Goal: Book appointment/travel/reservation

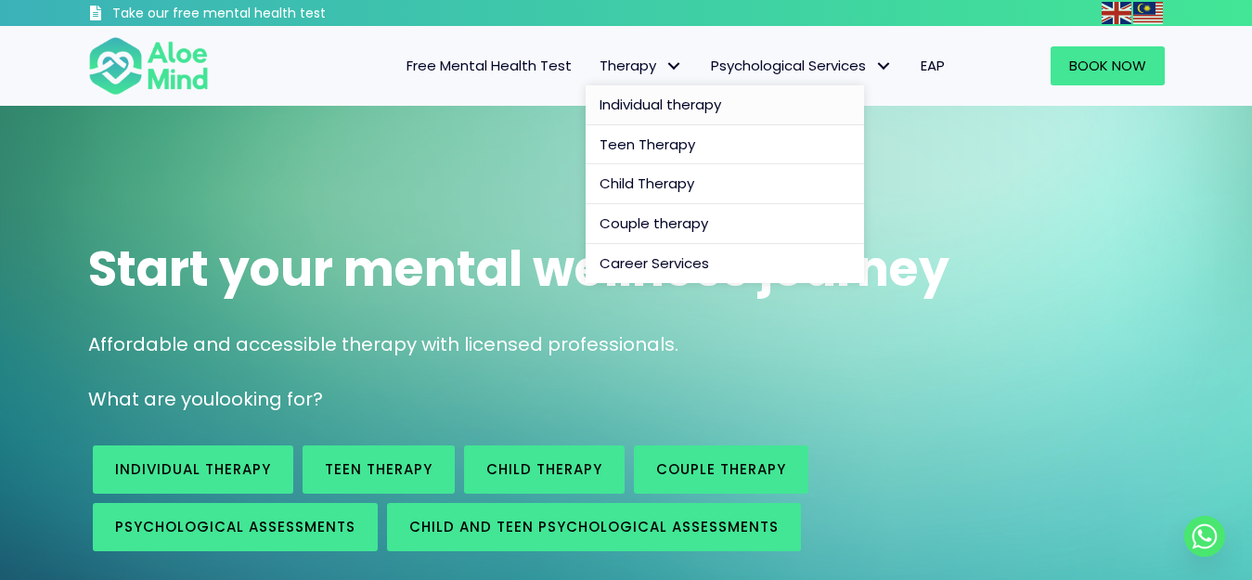
click at [657, 106] on span "Individual therapy" at bounding box center [660, 104] width 122 height 19
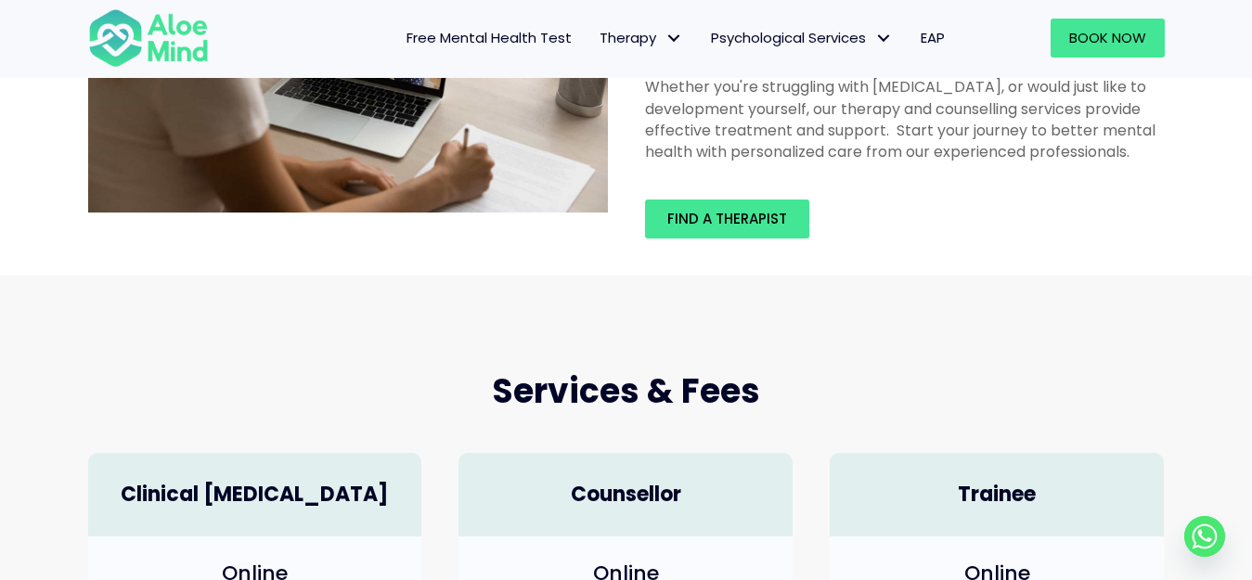
scroll to position [186, 0]
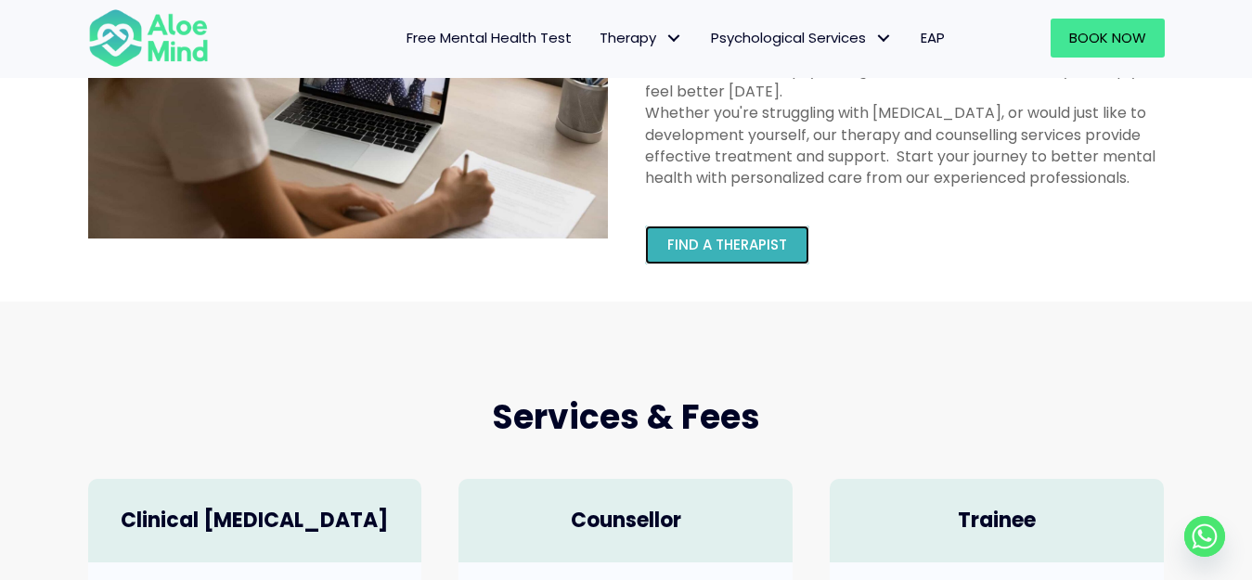
click at [715, 243] on span "Find a therapist" at bounding box center [727, 244] width 120 height 19
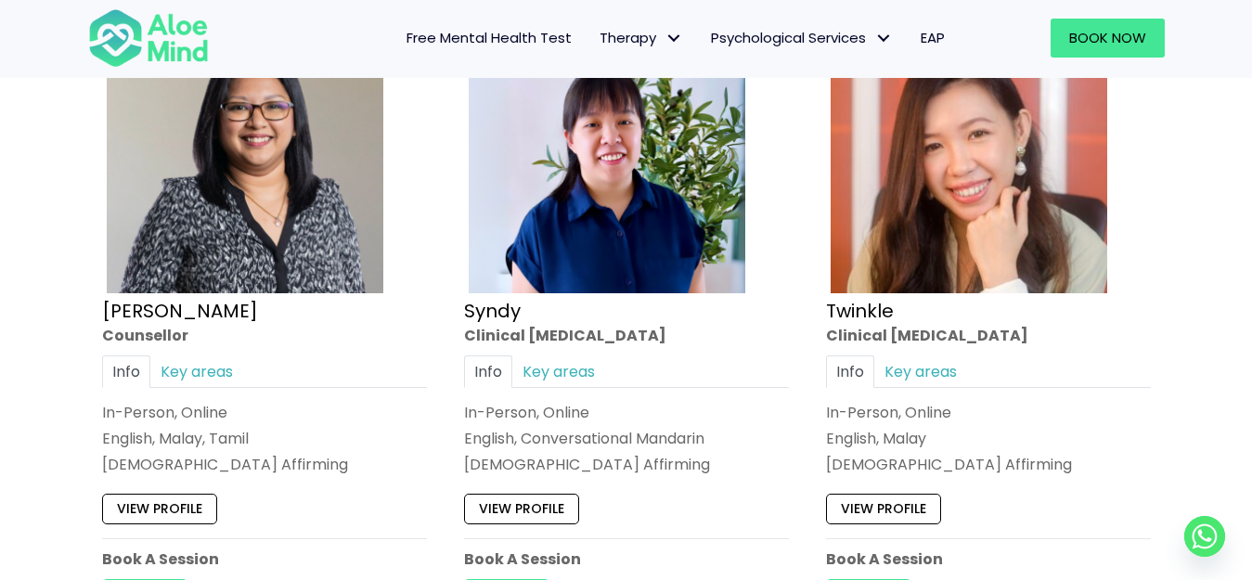
scroll to position [4541, 0]
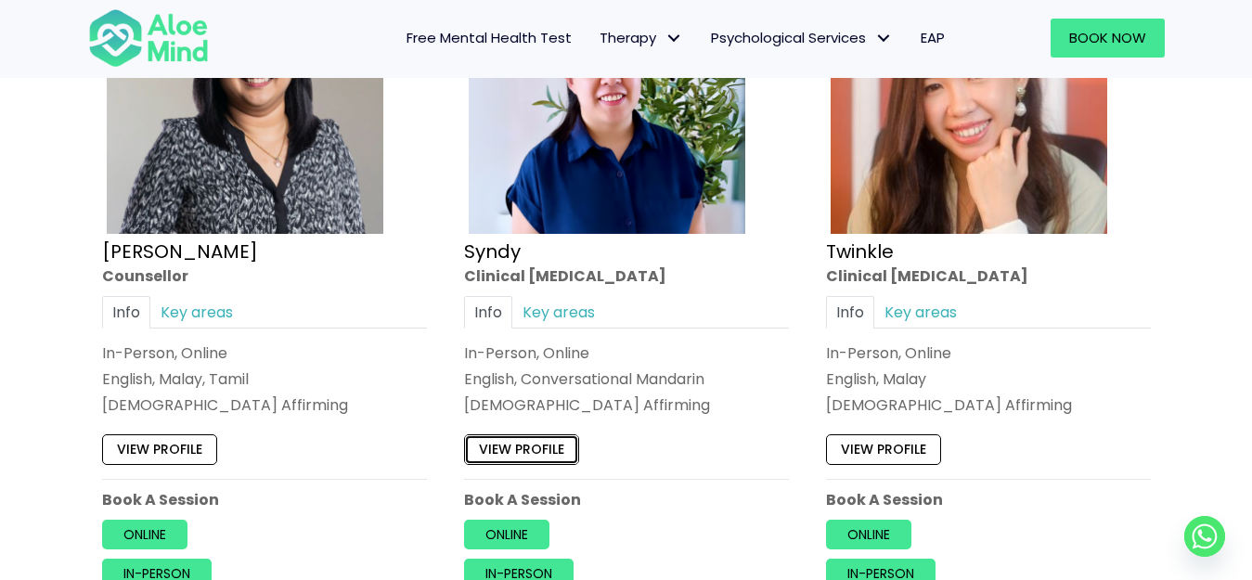
click at [561, 444] on link "View profile" at bounding box center [521, 449] width 115 height 30
click at [179, 443] on link "View profile" at bounding box center [159, 449] width 115 height 30
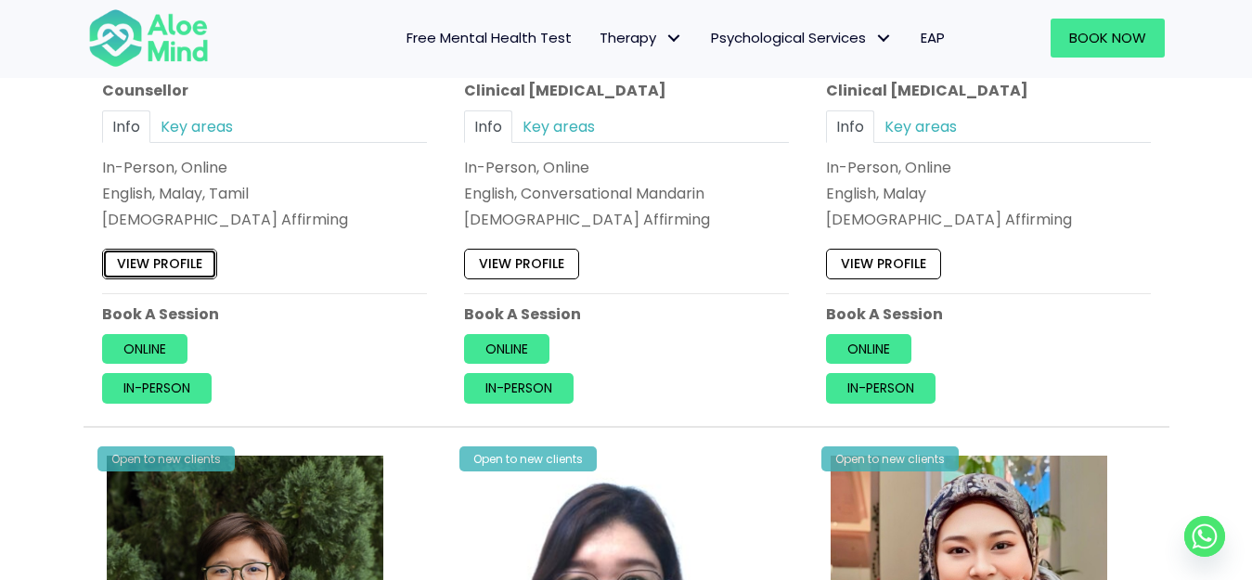
scroll to position [4633, 0]
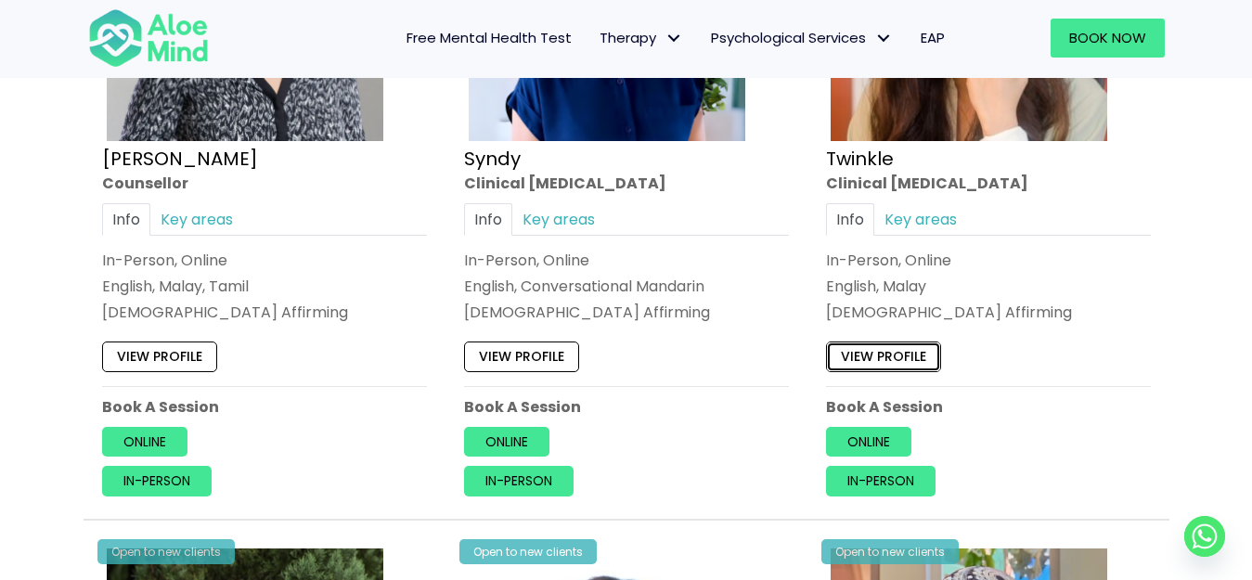
click at [868, 354] on link "View profile" at bounding box center [883, 356] width 115 height 30
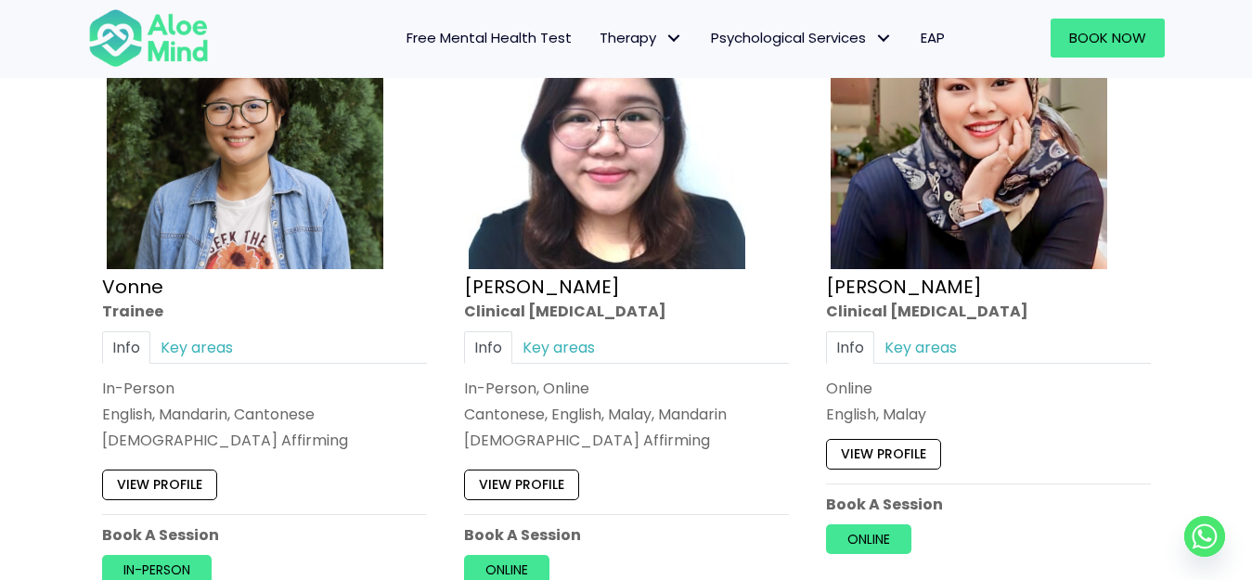
scroll to position [5190, 0]
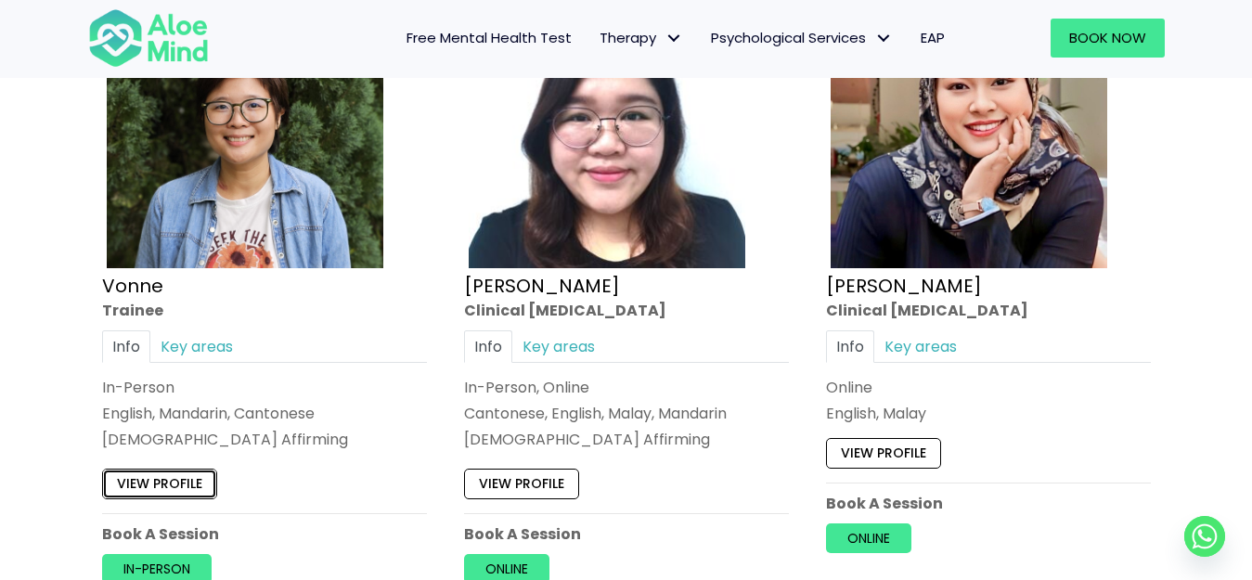
click at [191, 477] on link "View profile" at bounding box center [159, 485] width 115 height 30
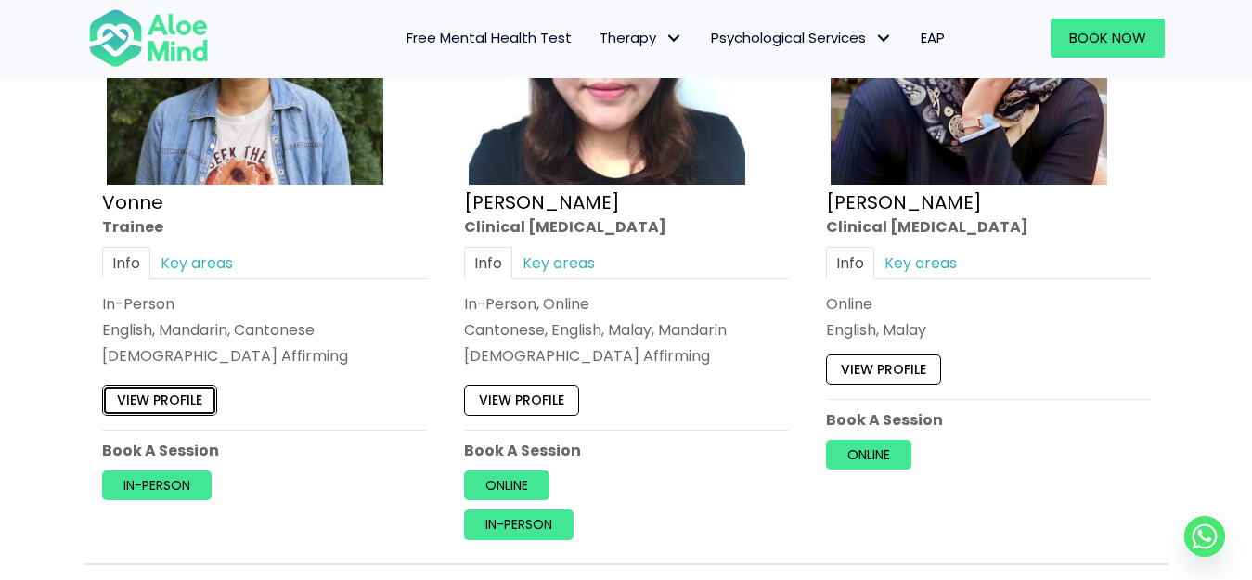
scroll to position [5376, 0]
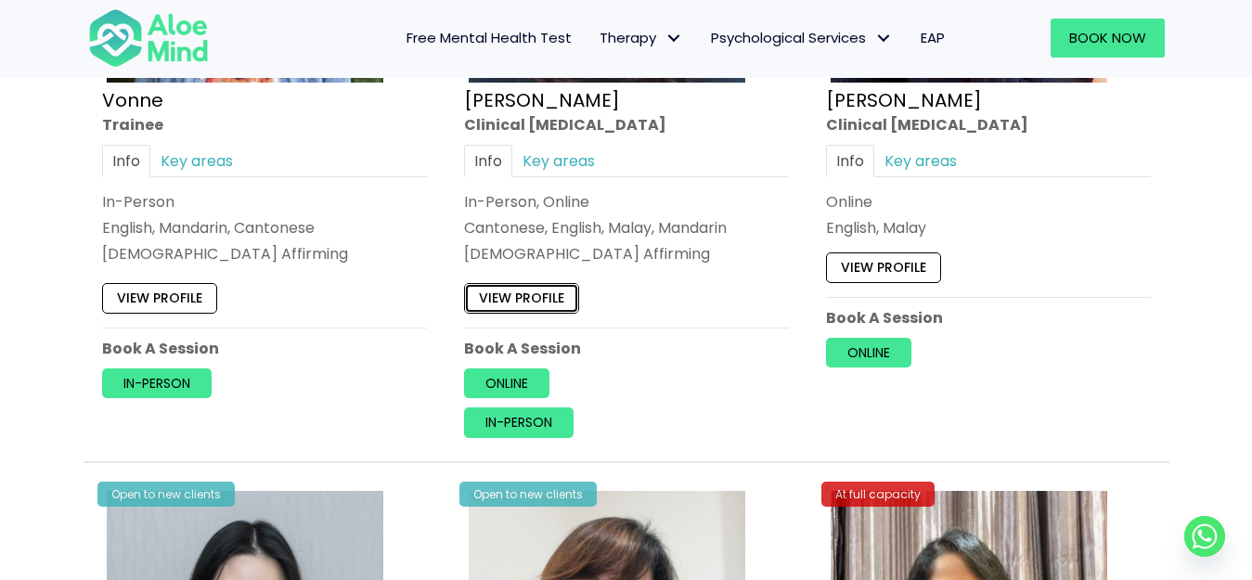
click at [538, 299] on link "View profile" at bounding box center [521, 299] width 115 height 30
click at [871, 273] on link "View profile" at bounding box center [883, 267] width 115 height 30
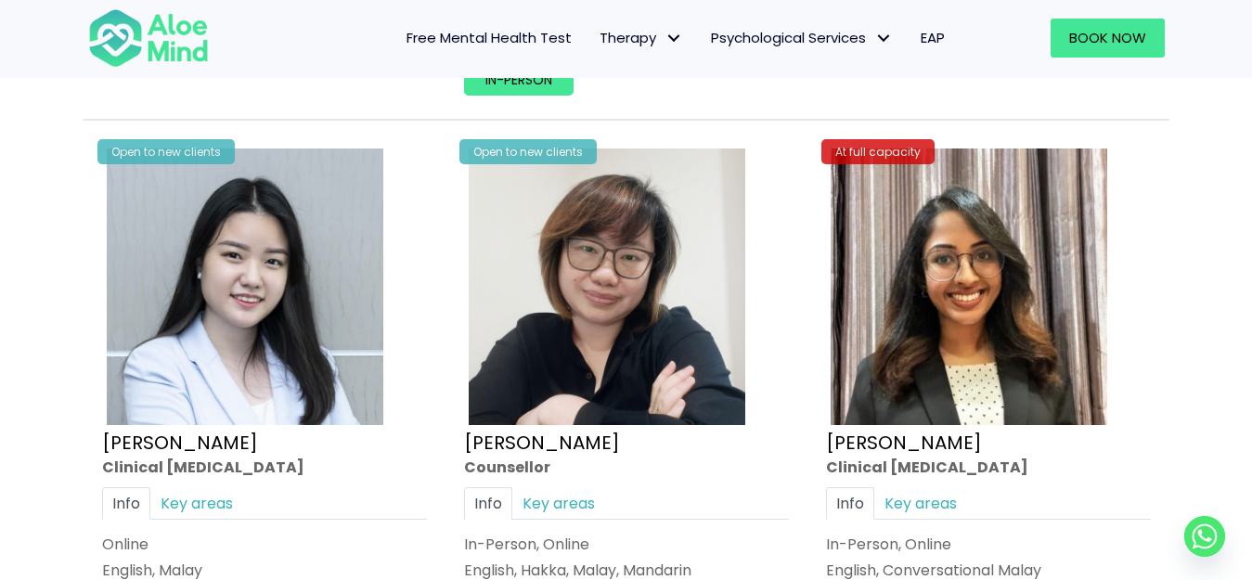
scroll to position [5840, 0]
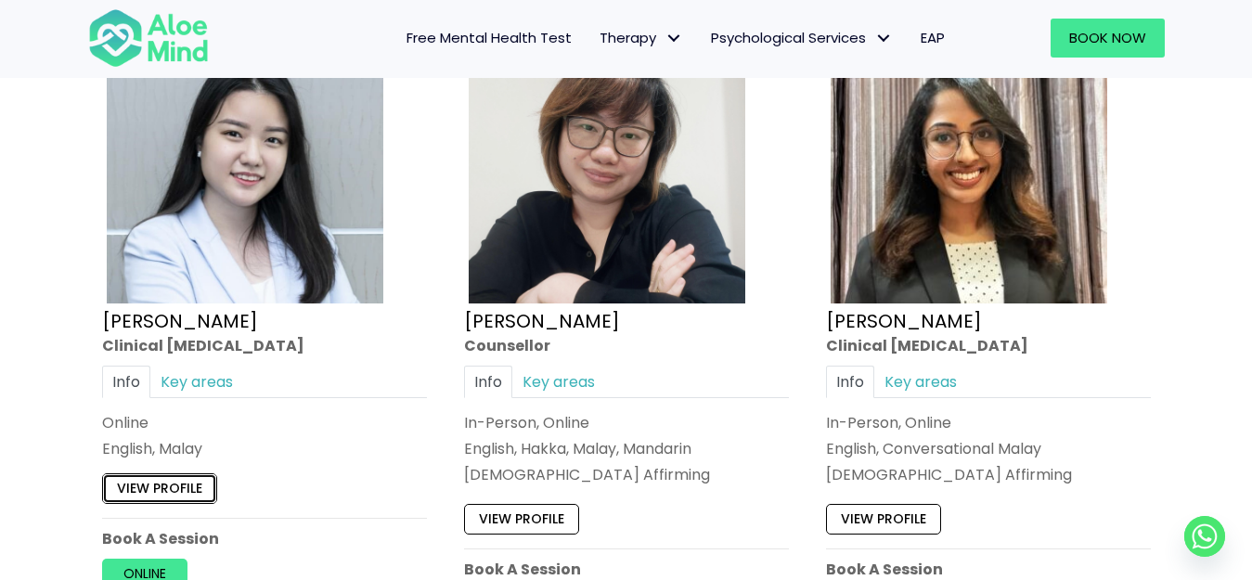
click at [147, 490] on link "View profile" at bounding box center [159, 488] width 115 height 30
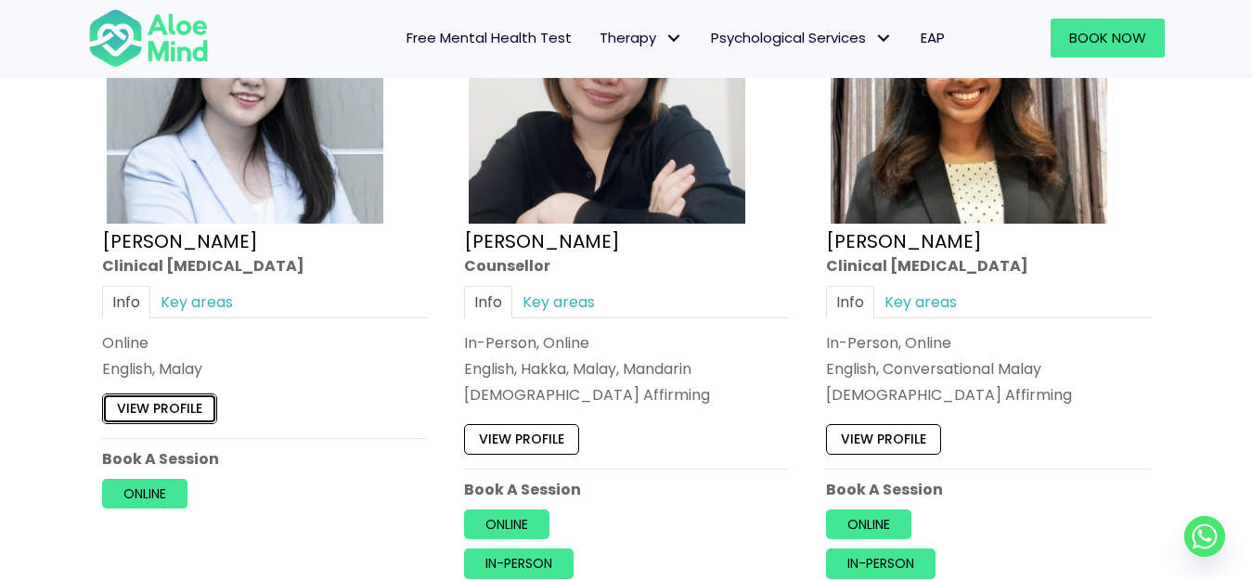
scroll to position [6118, 0]
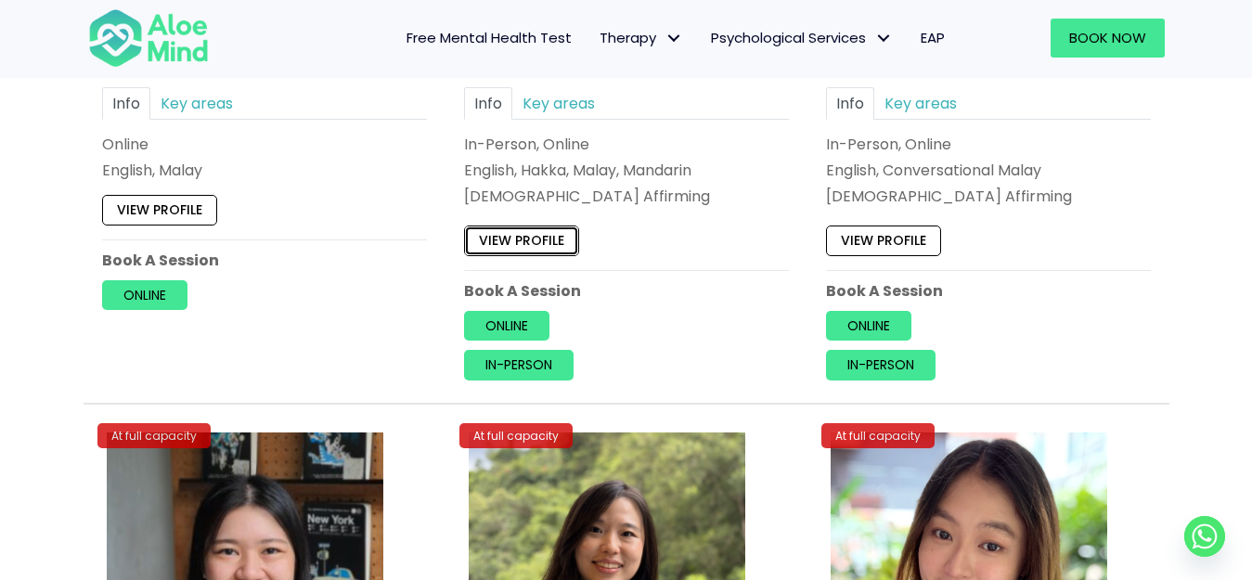
click at [545, 245] on link "View profile" at bounding box center [521, 240] width 115 height 30
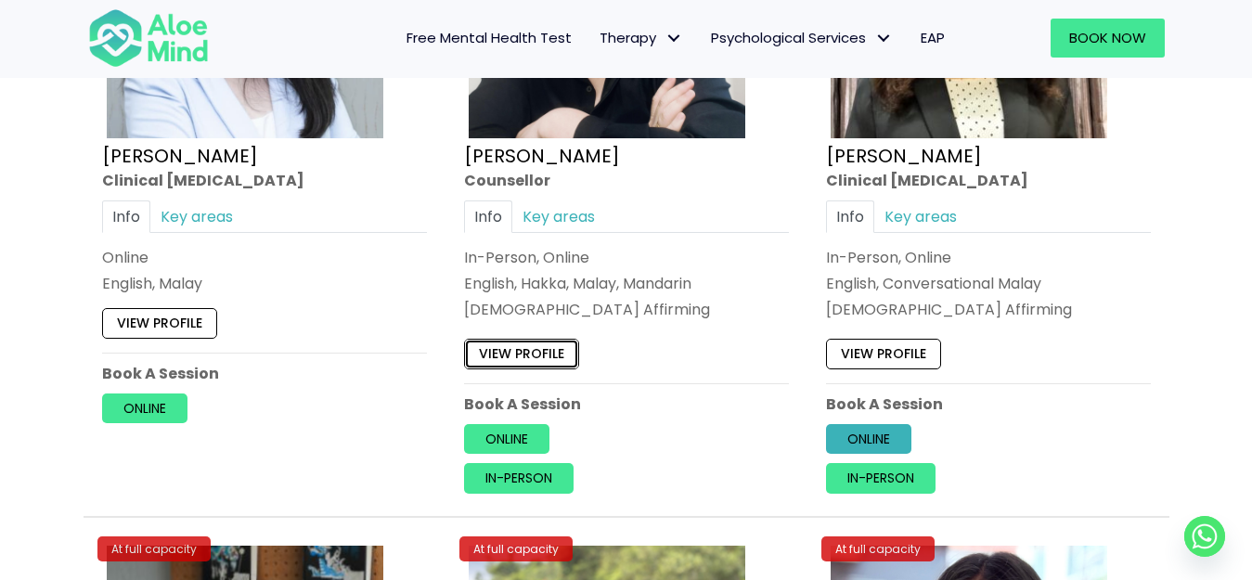
scroll to position [6025, 0]
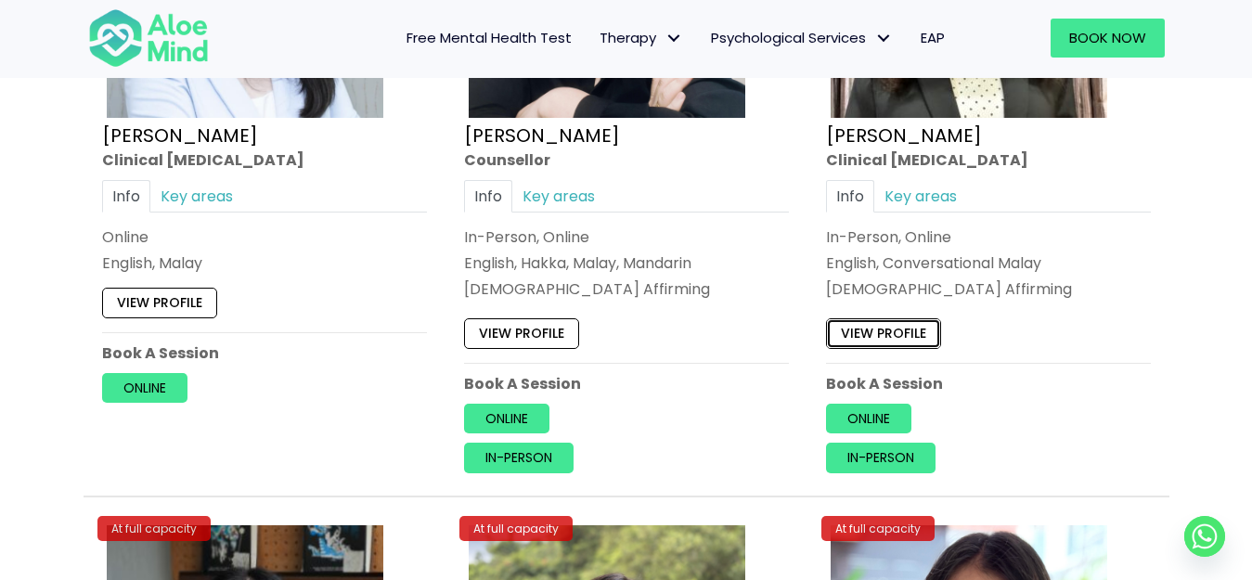
click at [881, 331] on link "View profile" at bounding box center [883, 333] width 115 height 30
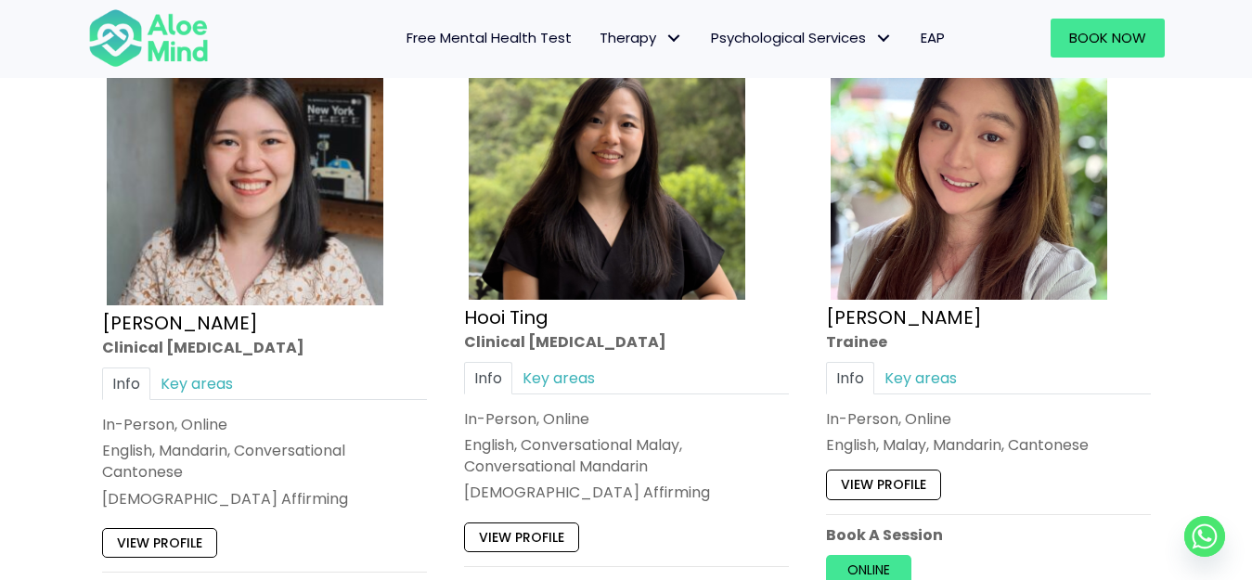
scroll to position [6582, 0]
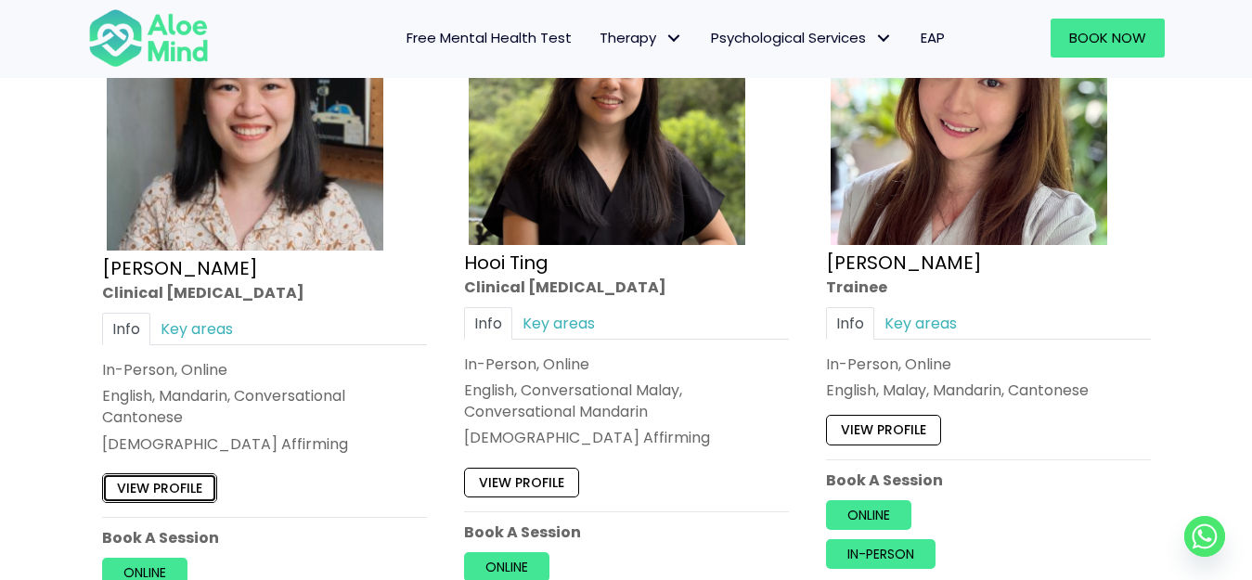
click at [156, 491] on link "View profile" at bounding box center [159, 488] width 115 height 30
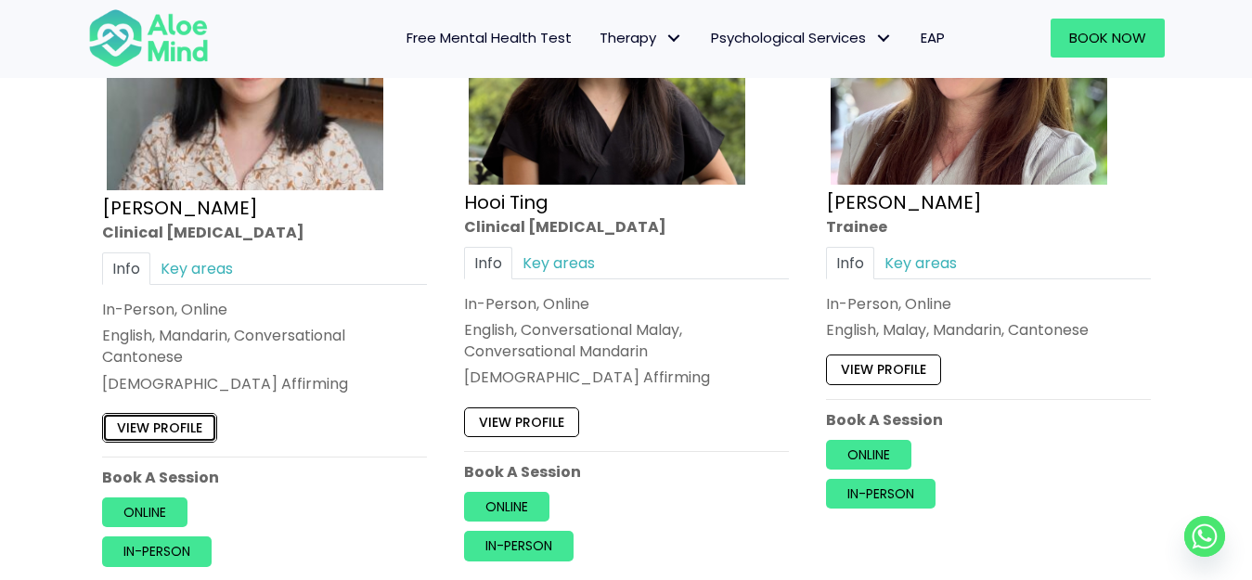
scroll to position [6675, 0]
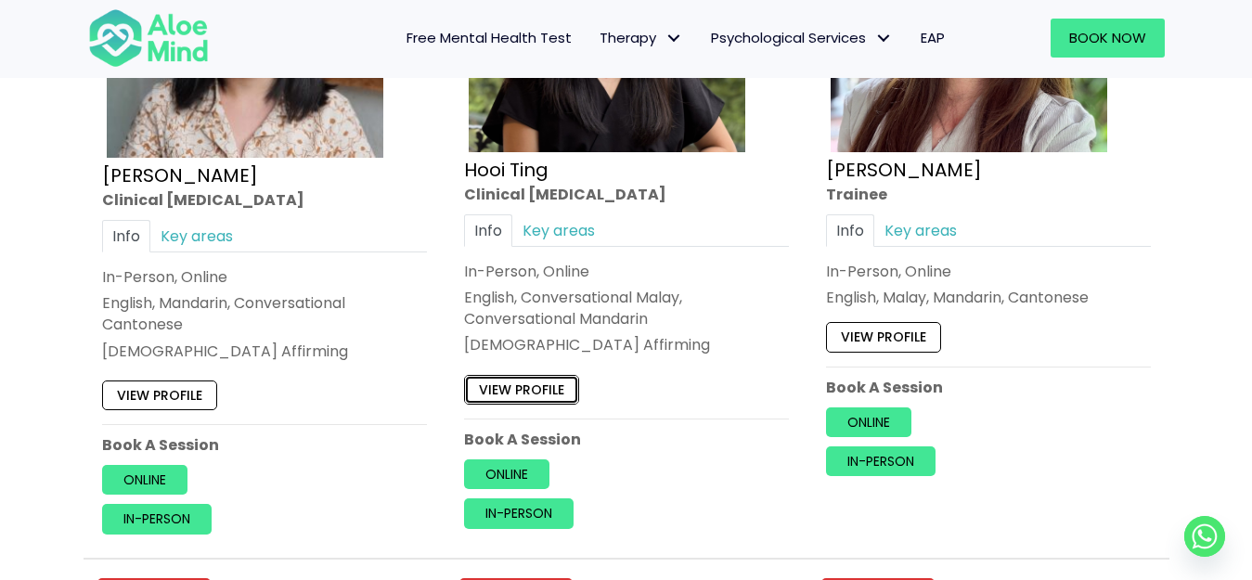
click at [554, 381] on link "View profile" at bounding box center [521, 390] width 115 height 30
click at [901, 340] on link "View profile" at bounding box center [883, 337] width 115 height 30
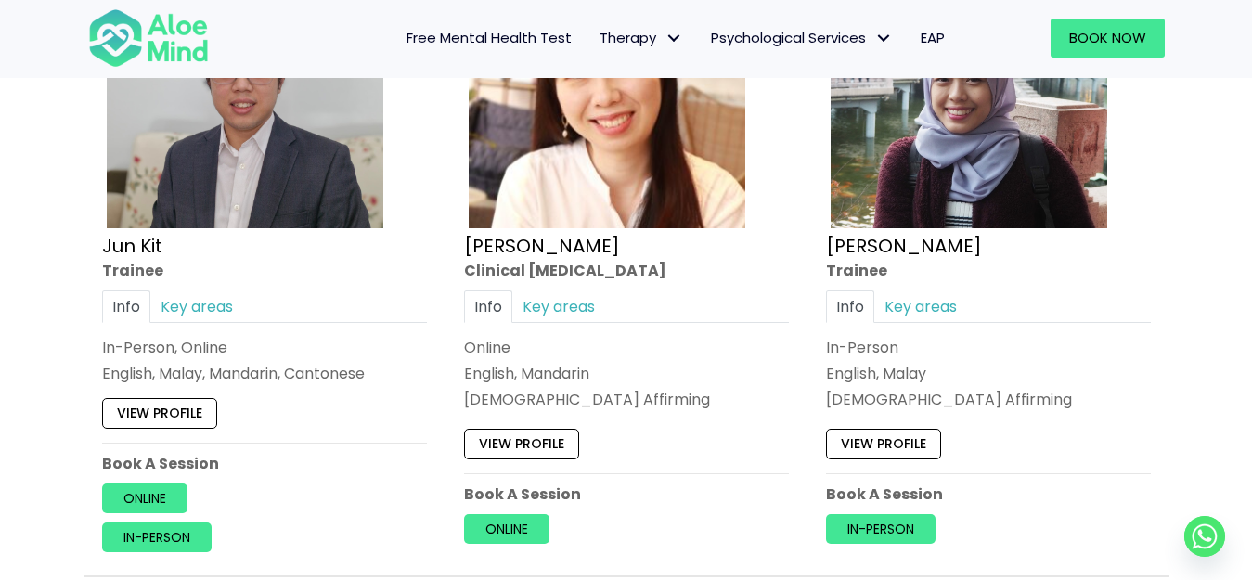
scroll to position [7324, 0]
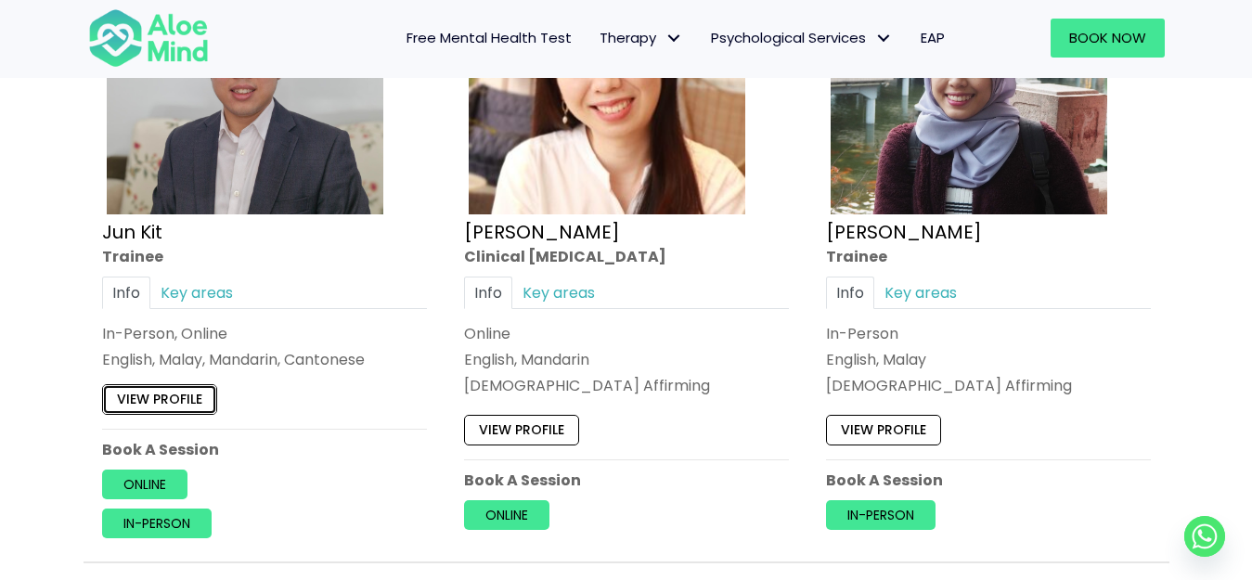
click at [163, 401] on link "View profile" at bounding box center [159, 399] width 115 height 30
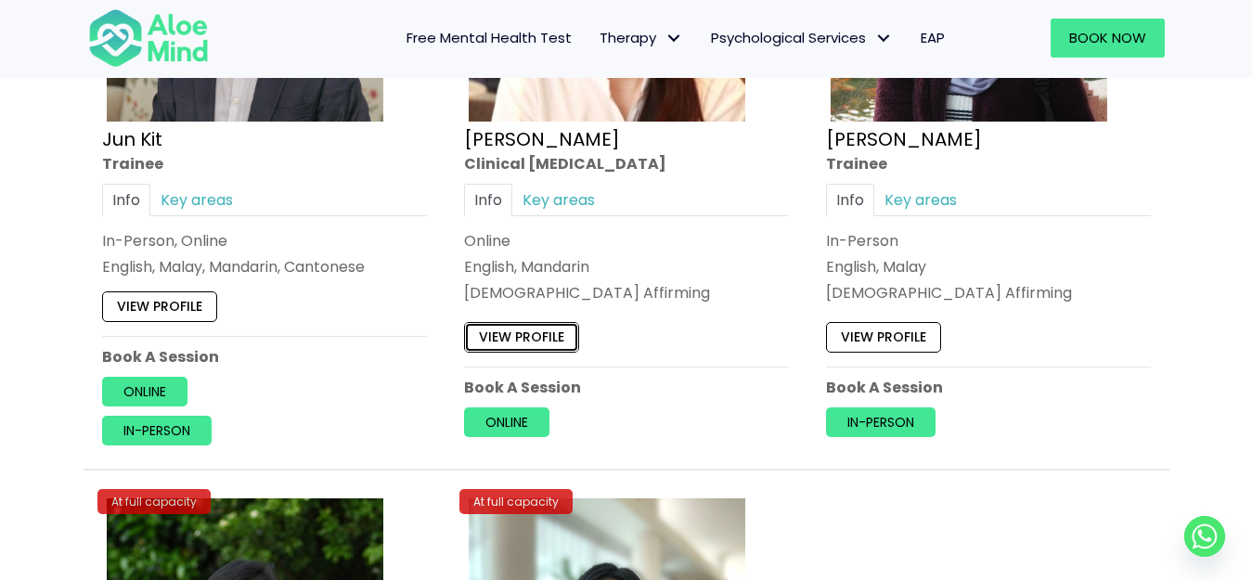
click at [529, 328] on link "View profile" at bounding box center [521, 337] width 115 height 30
click at [862, 335] on link "View profile" at bounding box center [883, 337] width 115 height 30
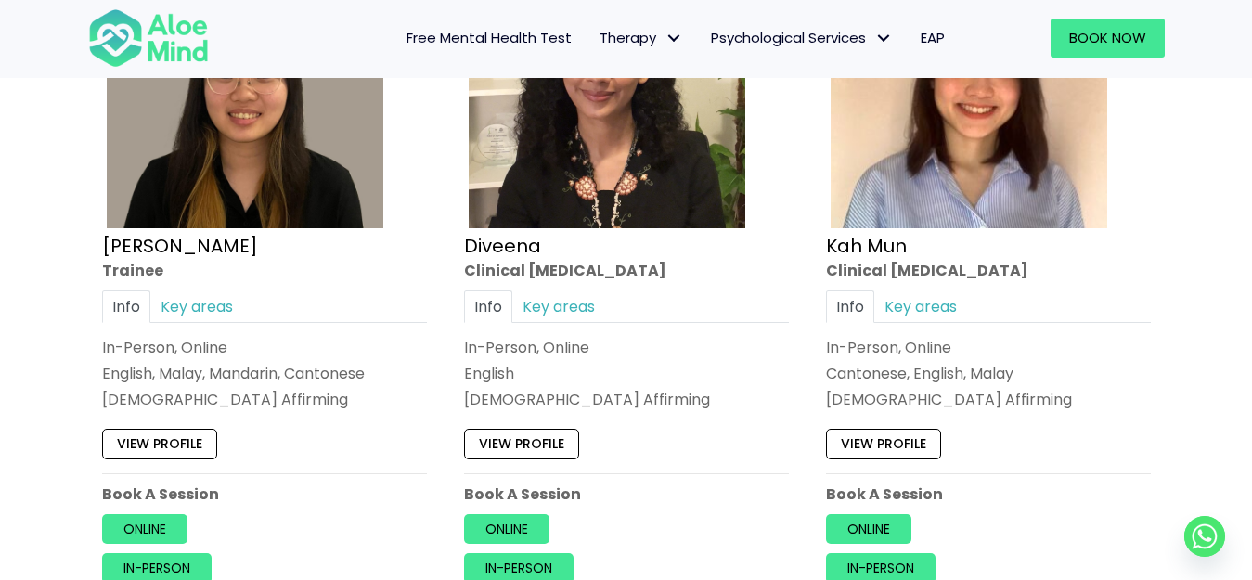
scroll to position [1107, 0]
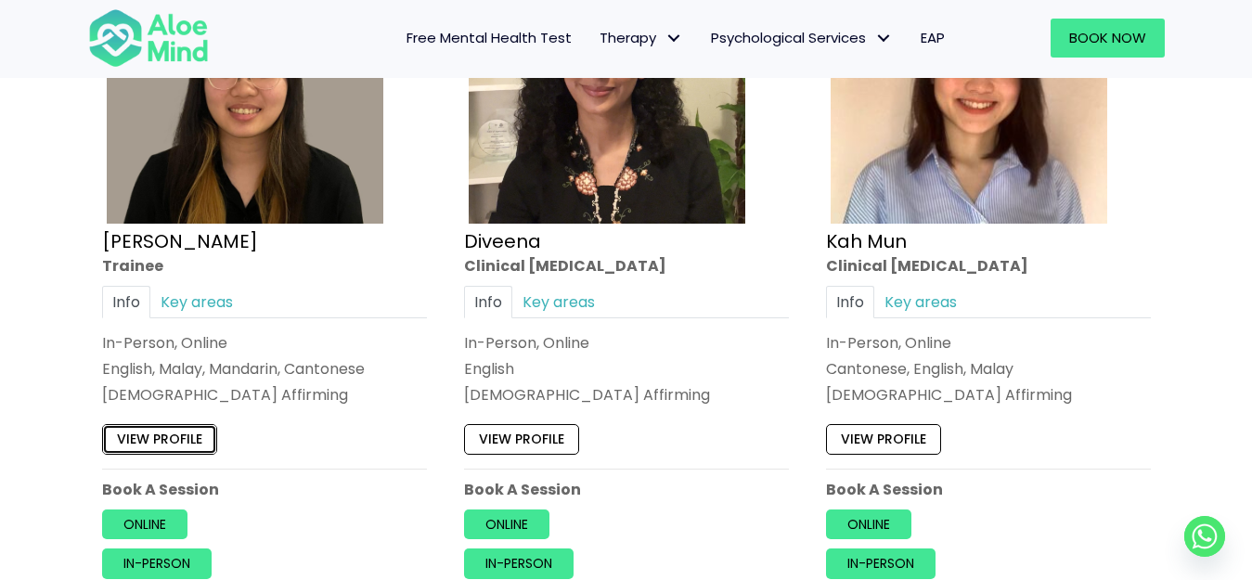
click at [168, 444] on link "View profile" at bounding box center [159, 439] width 115 height 30
click at [524, 439] on link "View profile" at bounding box center [521, 439] width 115 height 30
click at [876, 436] on link "View profile" at bounding box center [883, 439] width 115 height 30
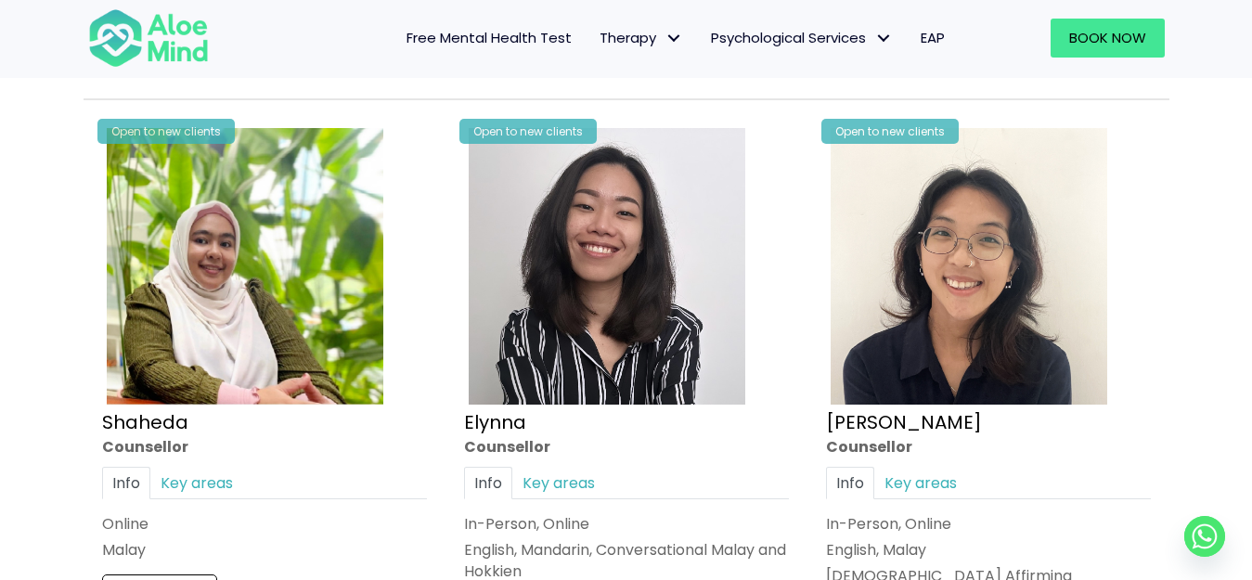
scroll to position [1664, 0]
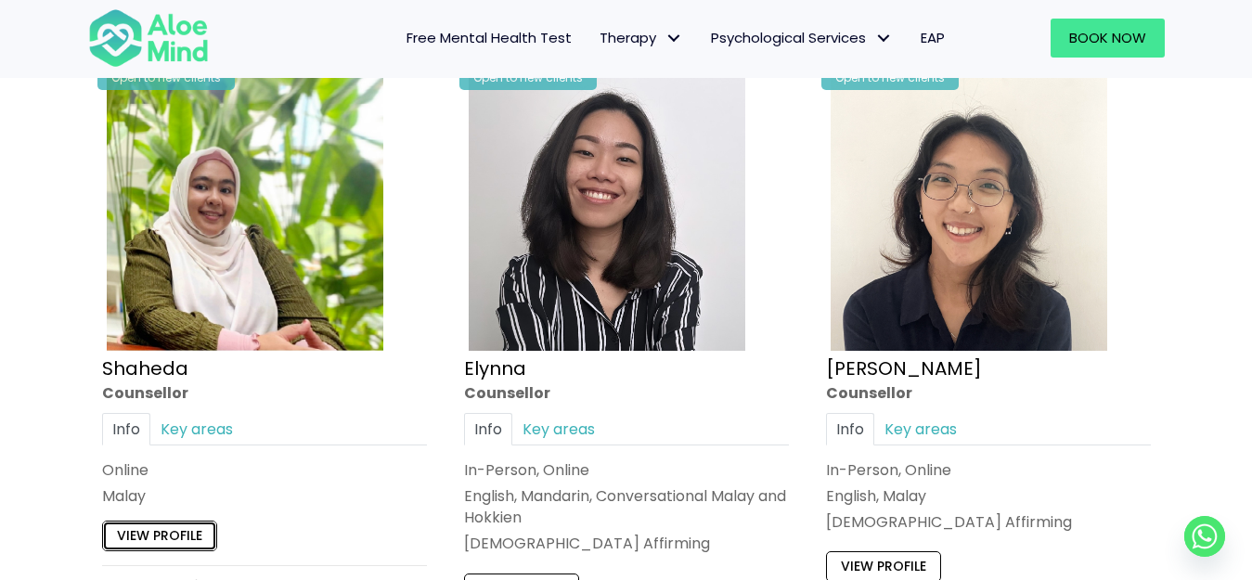
click at [159, 540] on link "View profile" at bounding box center [159, 537] width 115 height 30
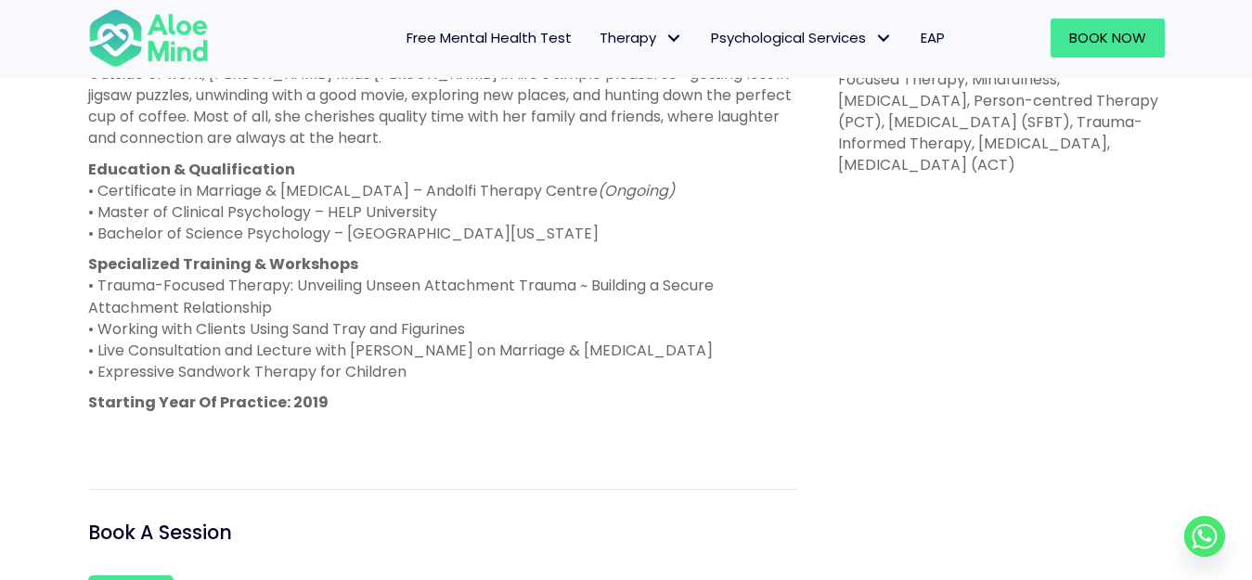
scroll to position [1021, 0]
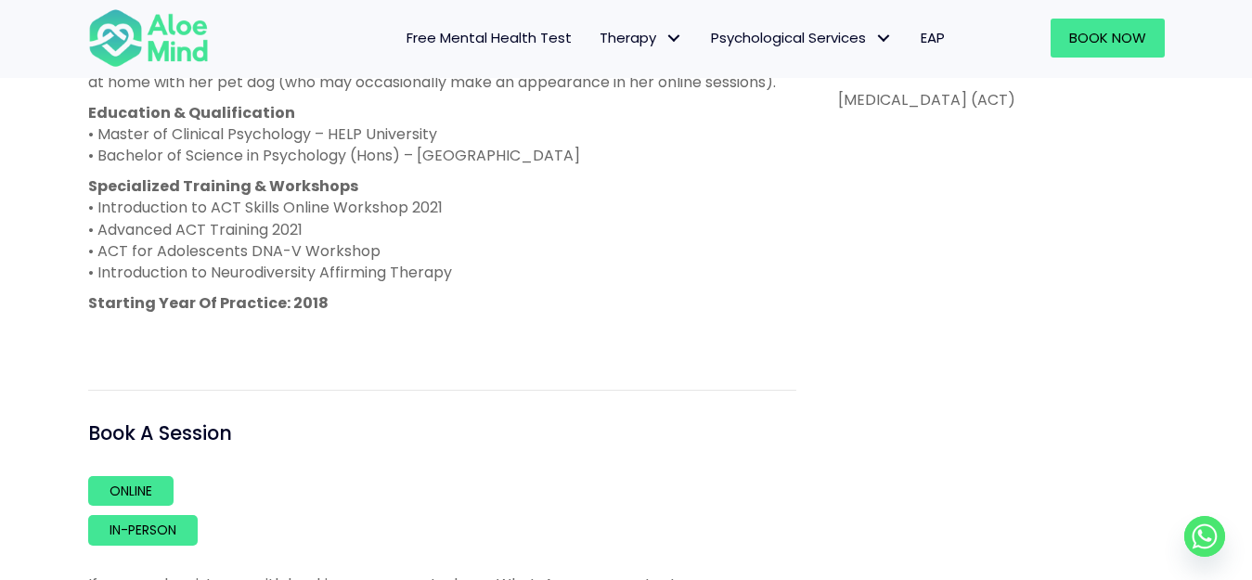
scroll to position [1110, 0]
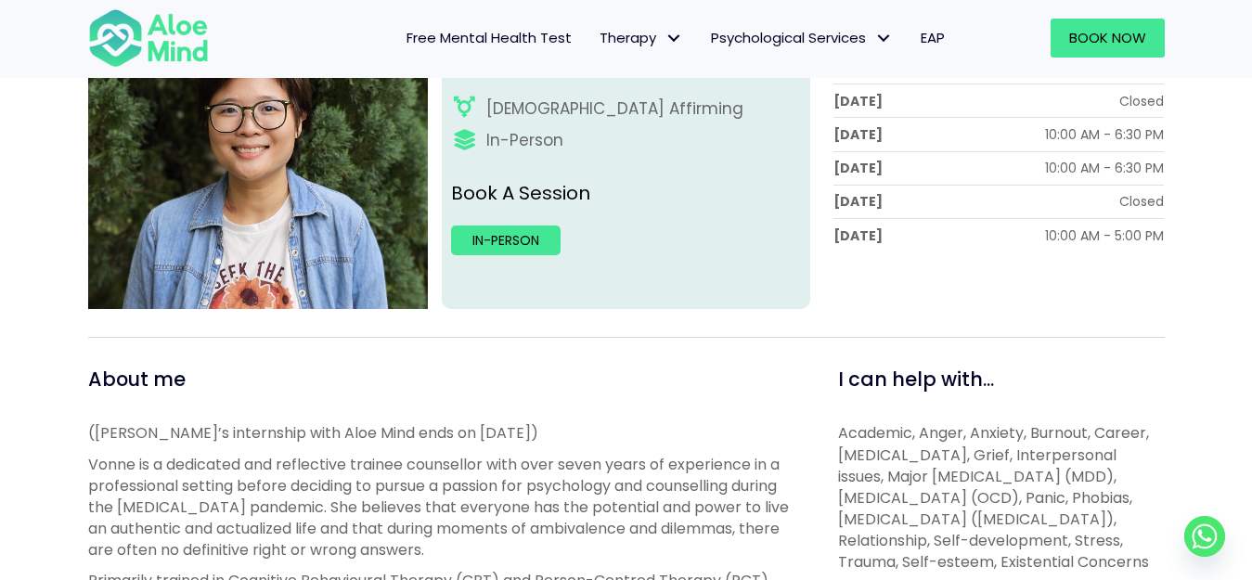
scroll to position [371, 0]
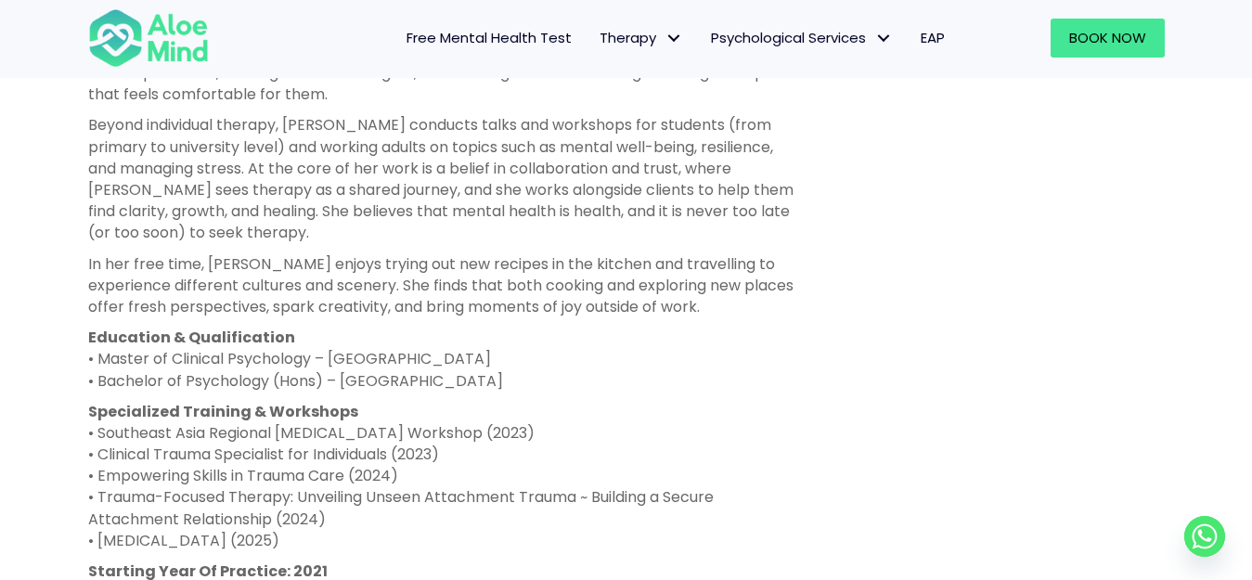
scroll to position [1206, 0]
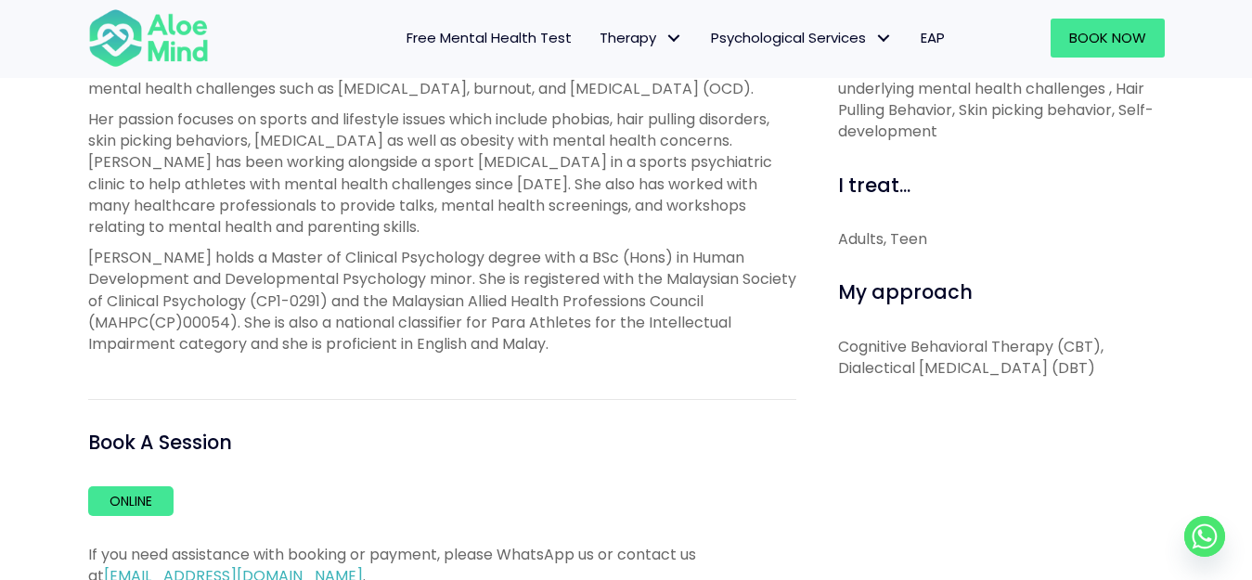
scroll to position [742, 0]
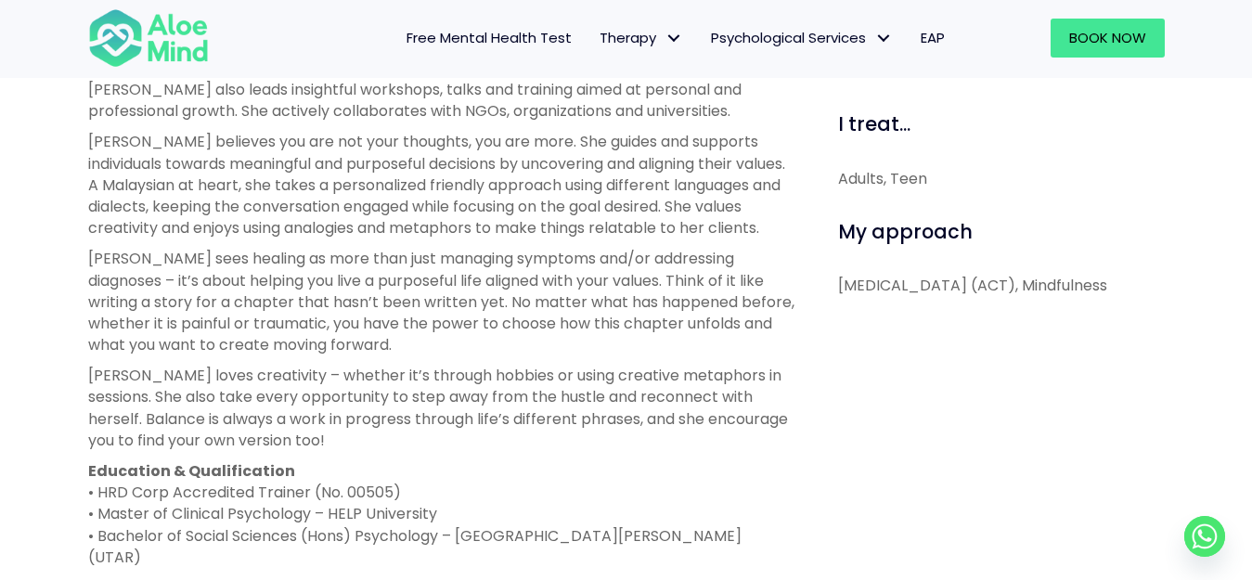
scroll to position [1206, 0]
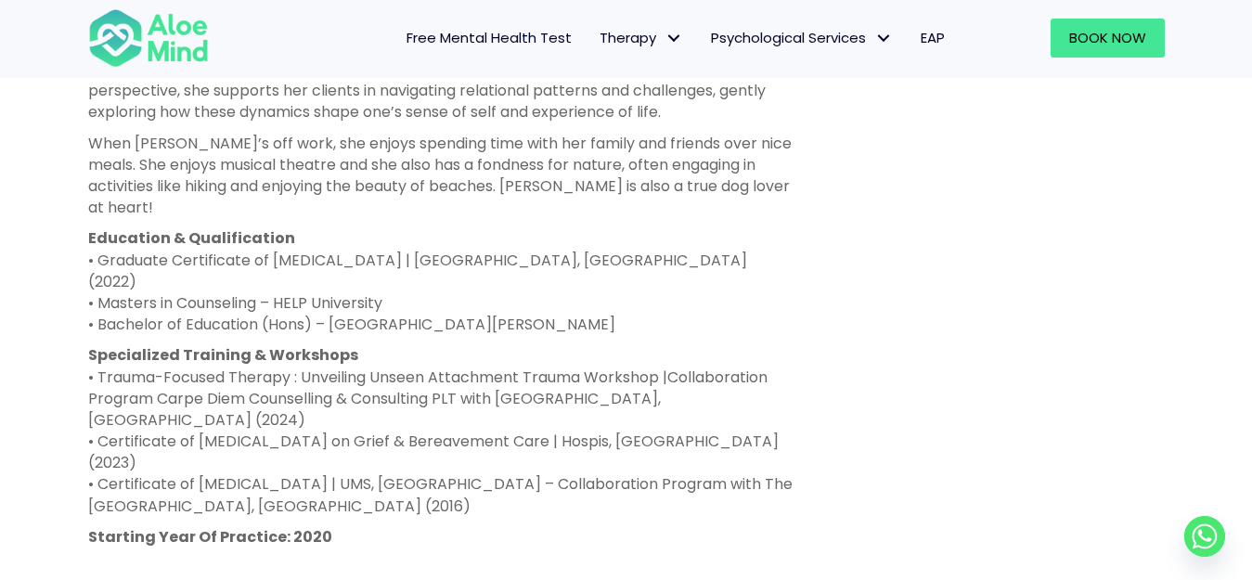
scroll to position [1206, 0]
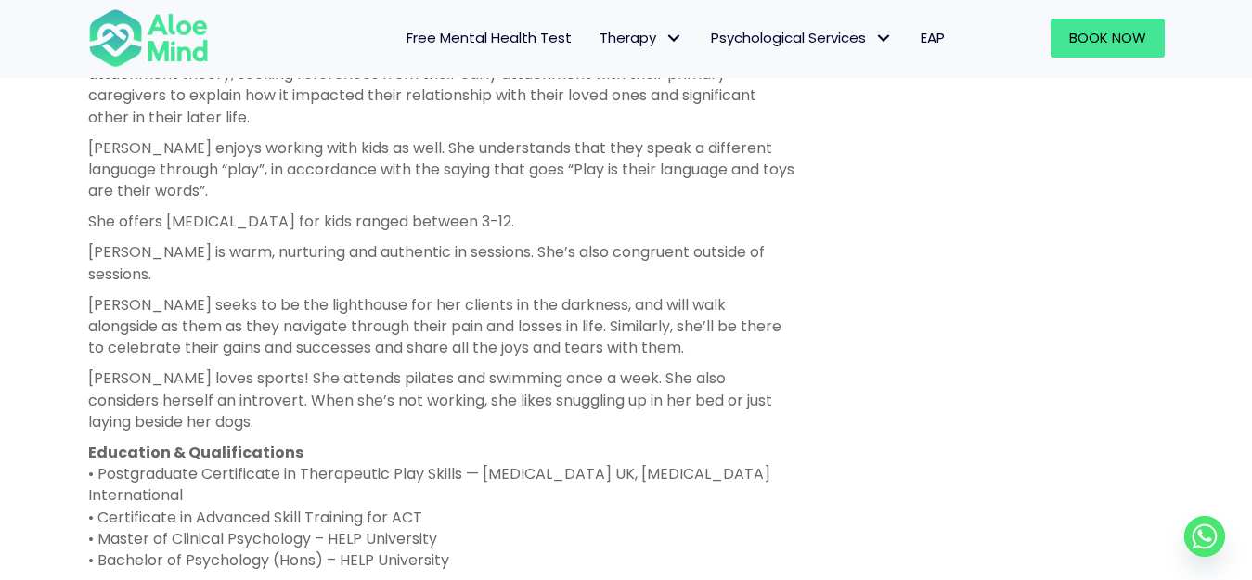
scroll to position [1299, 0]
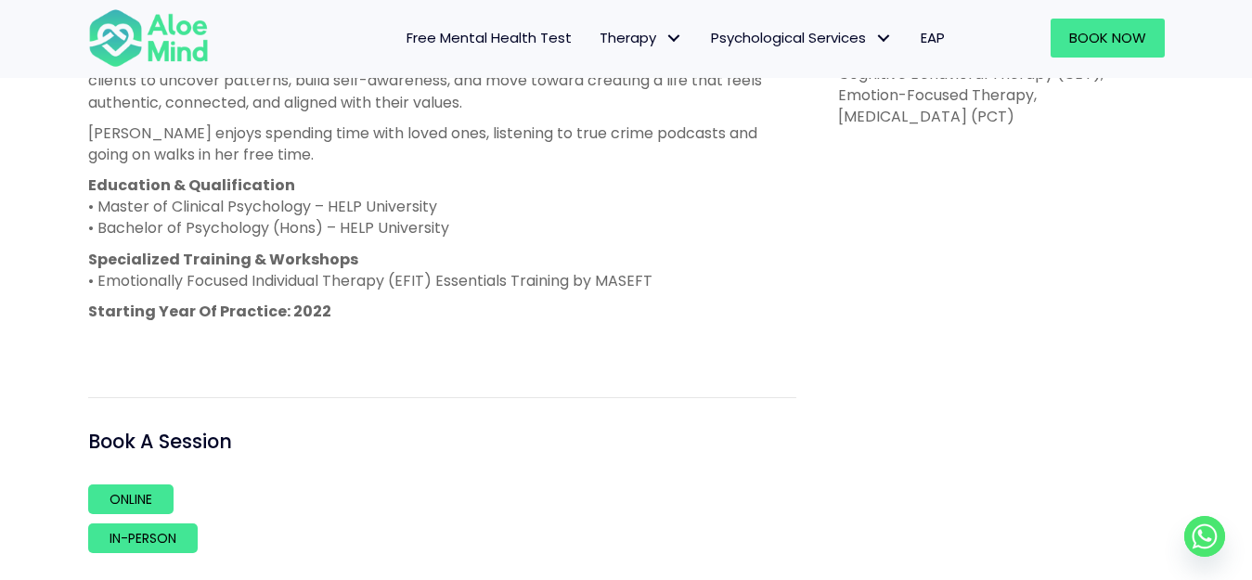
scroll to position [1114, 0]
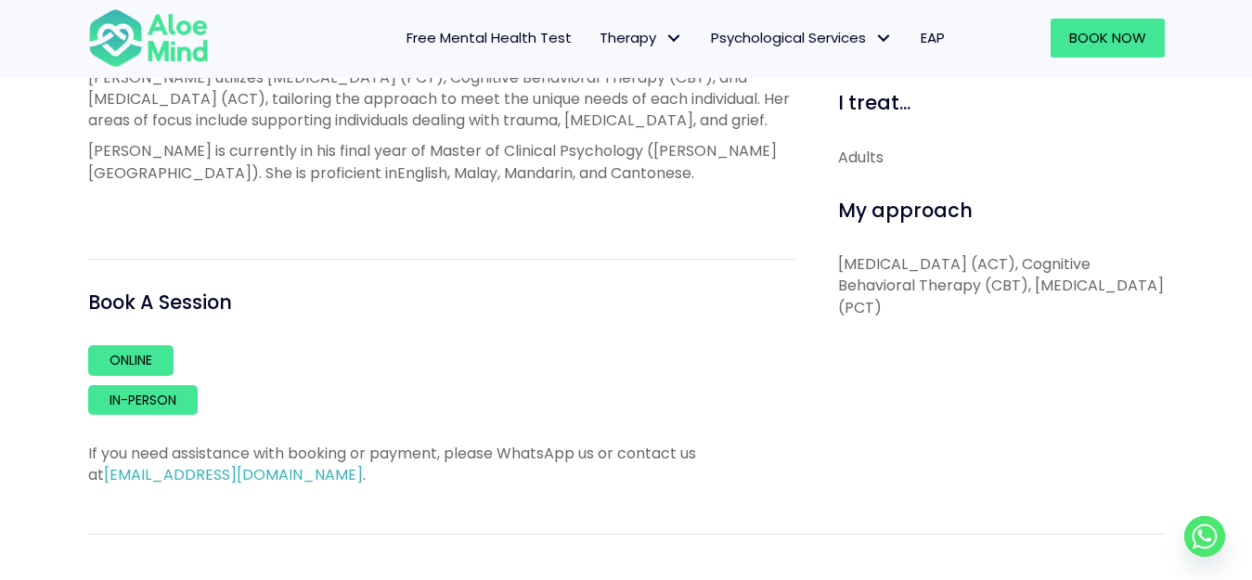
scroll to position [835, 0]
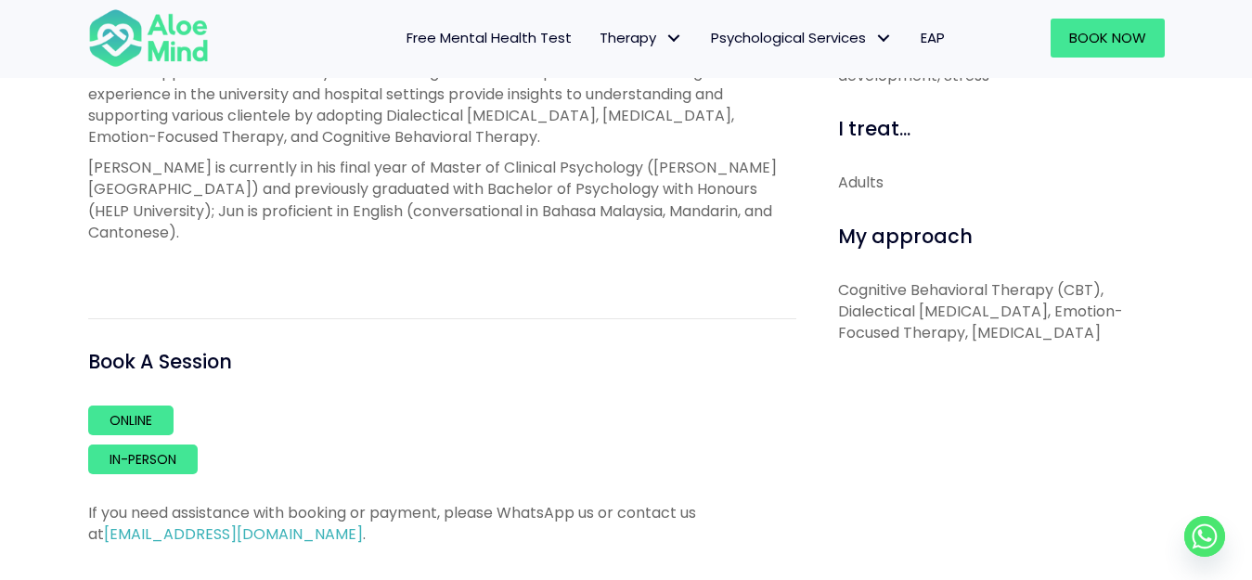
scroll to position [835, 0]
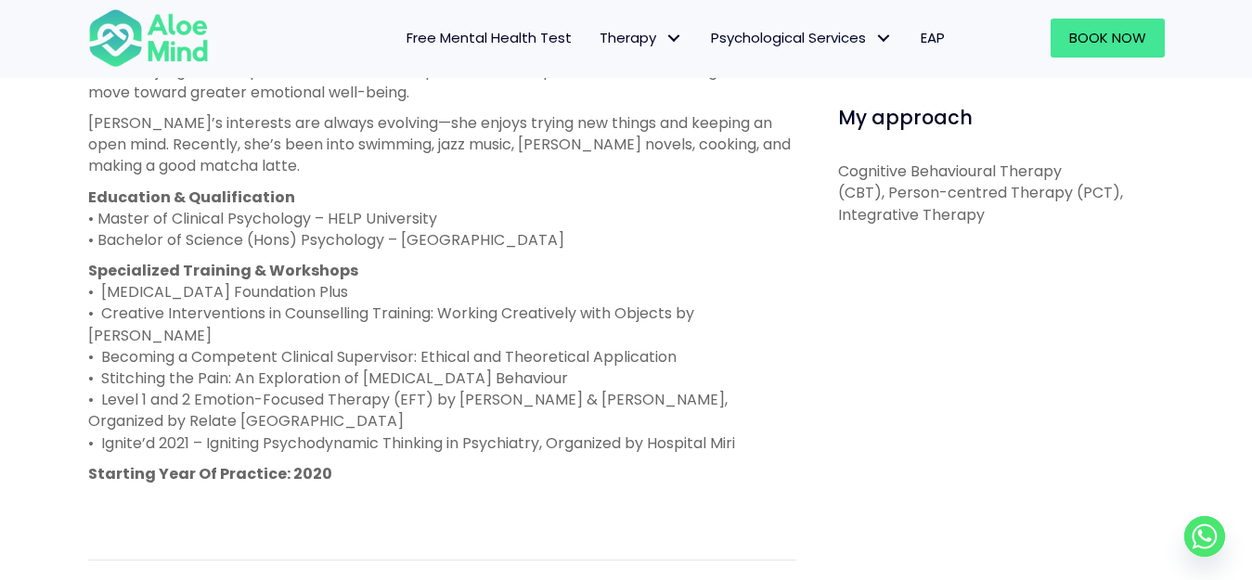
scroll to position [928, 0]
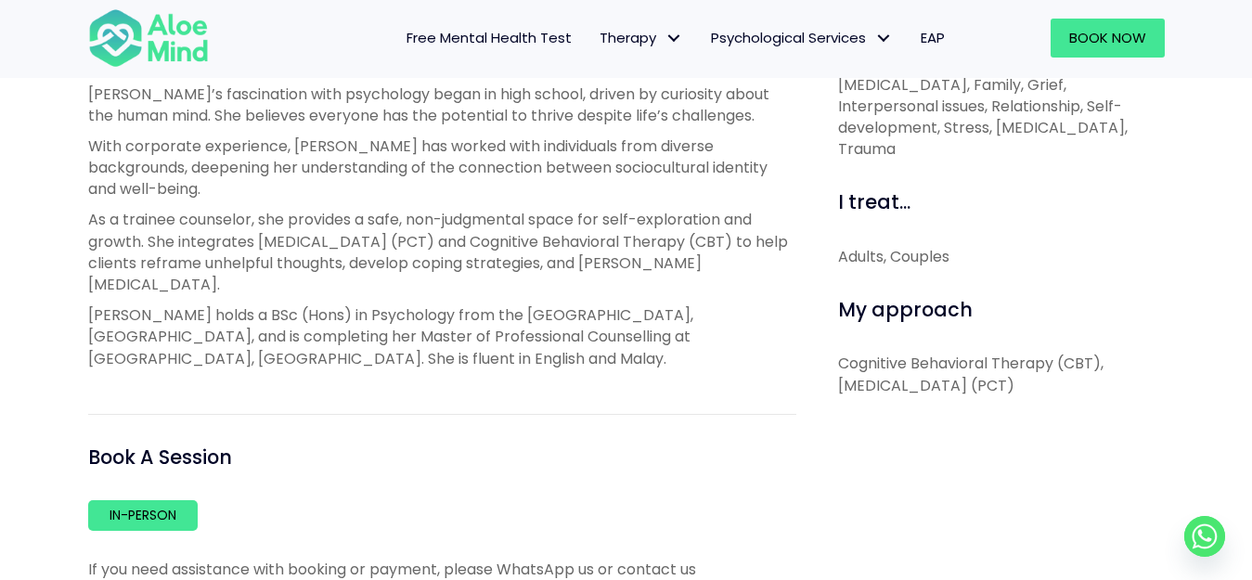
scroll to position [835, 0]
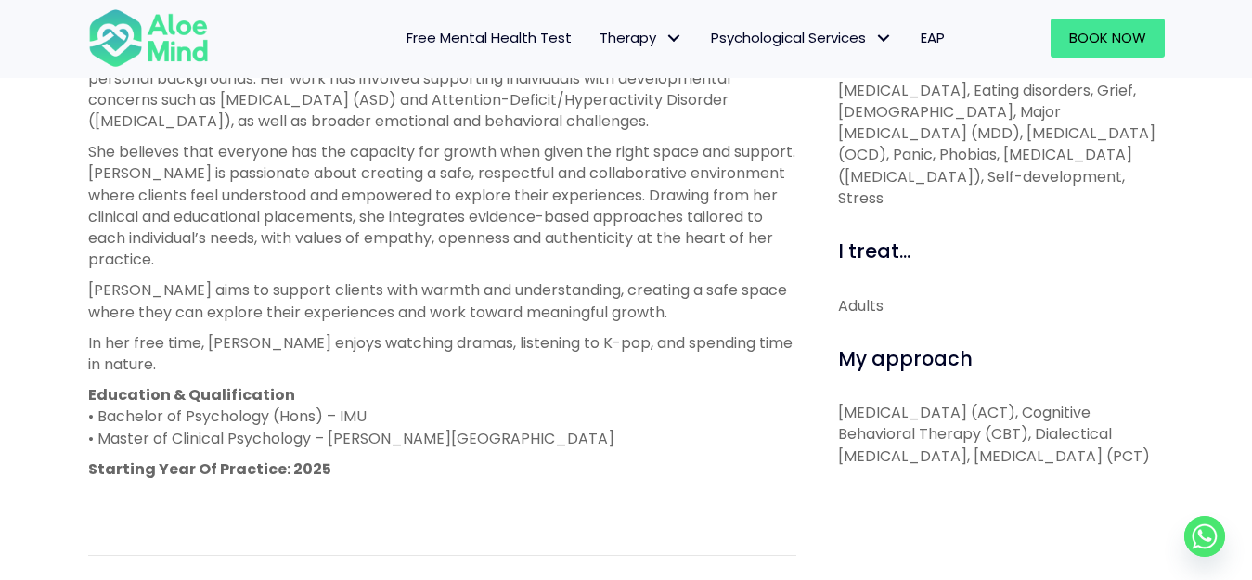
scroll to position [835, 0]
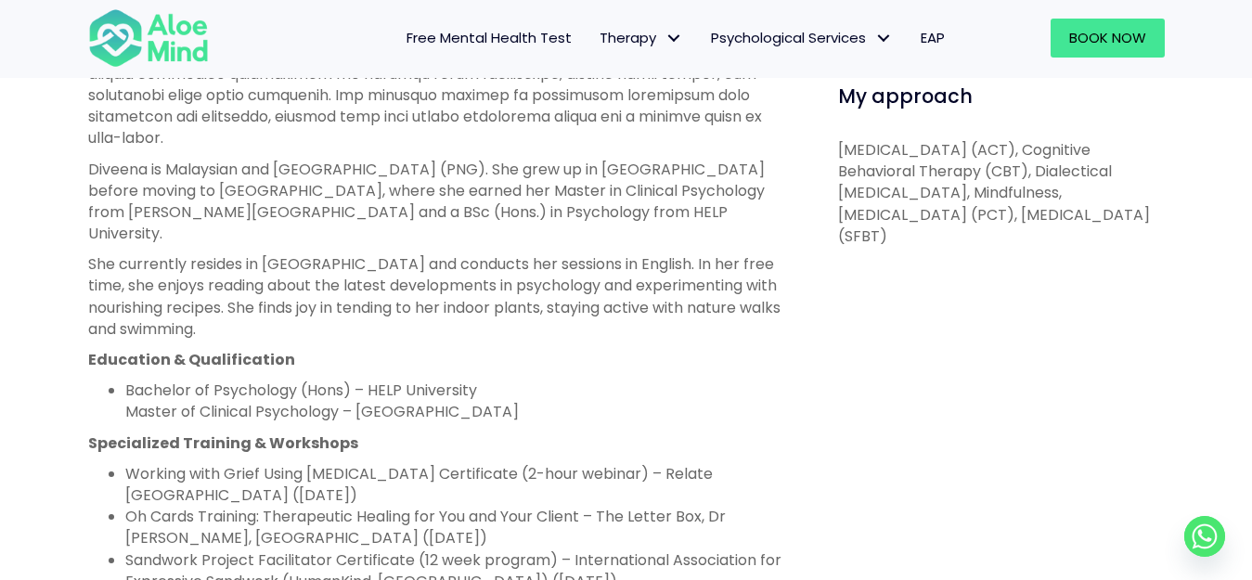
scroll to position [1114, 0]
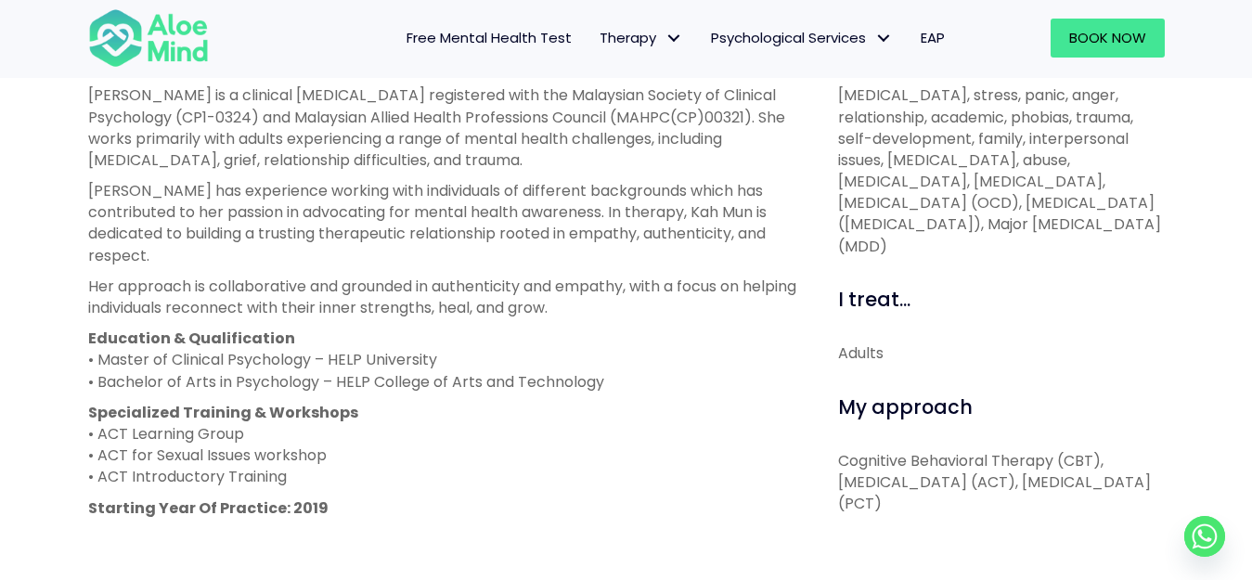
scroll to position [742, 0]
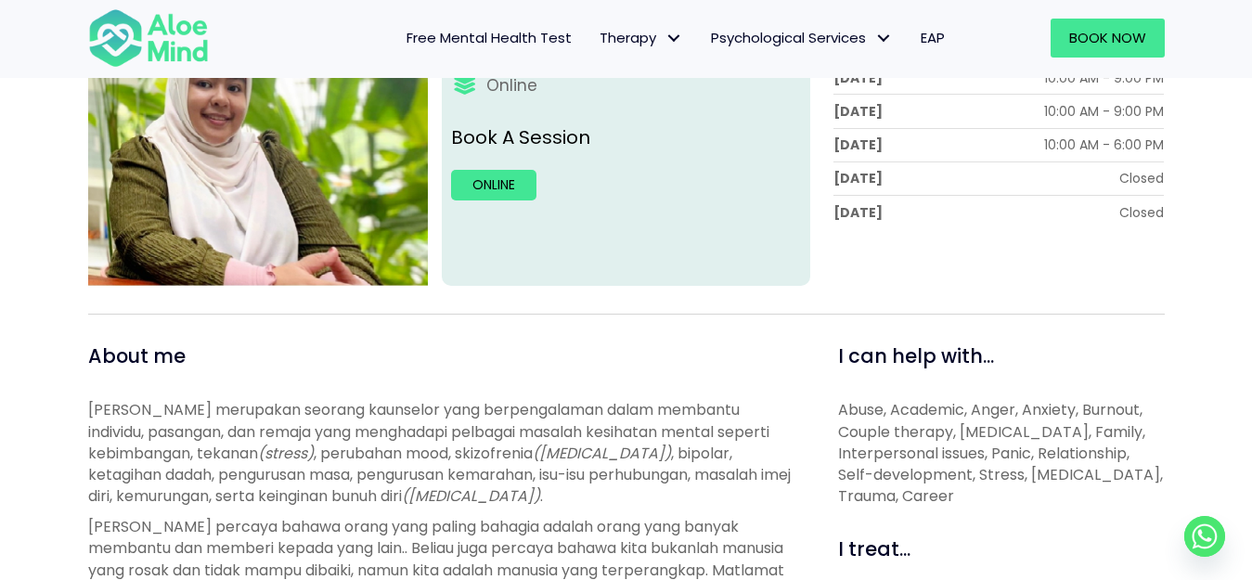
scroll to position [464, 0]
